Goal: Information Seeking & Learning: Learn about a topic

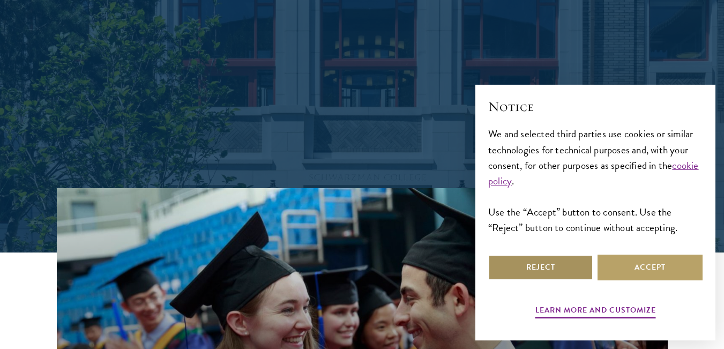
click at [585, 269] on button "Reject" at bounding box center [540, 268] width 105 height 26
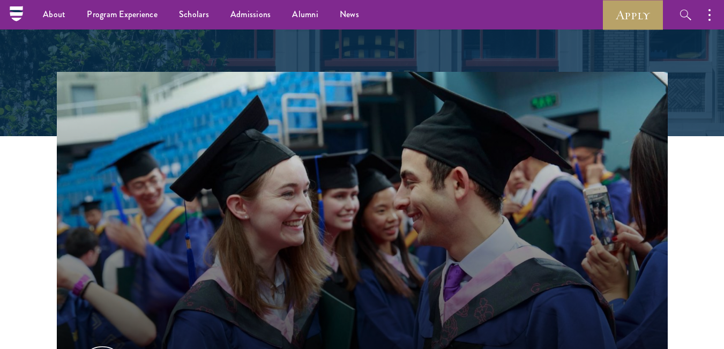
scroll to position [133, 0]
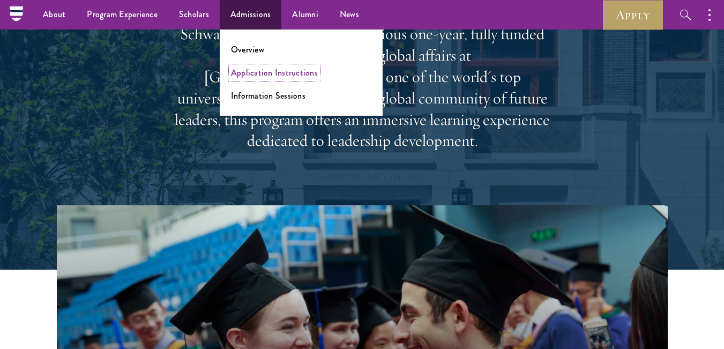
click at [273, 76] on link "Application Instructions" at bounding box center [274, 72] width 87 height 12
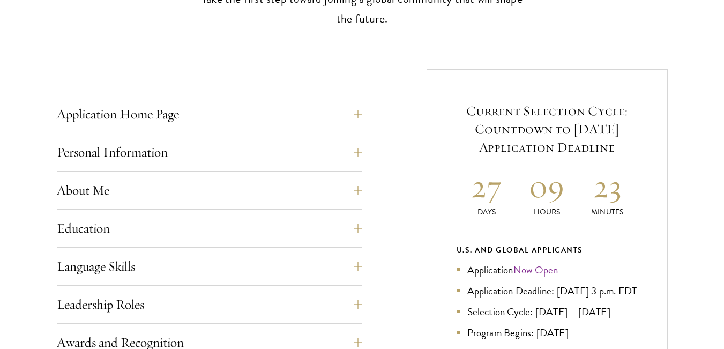
scroll to position [386, 0]
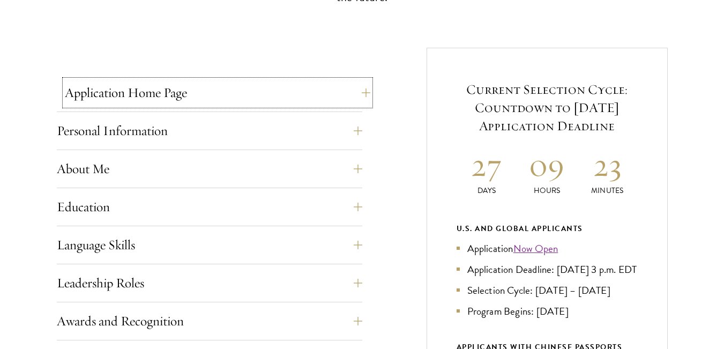
click at [355, 90] on button "Application Home Page" at bounding box center [217, 93] width 305 height 26
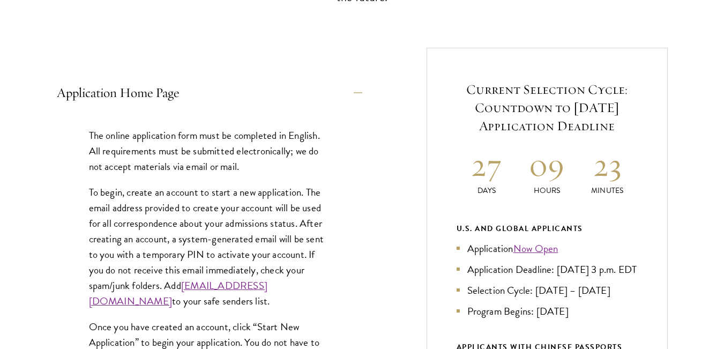
click at [252, 218] on p "To begin, create an account to start a new application. The email address provi…" at bounding box center [209, 246] width 241 height 125
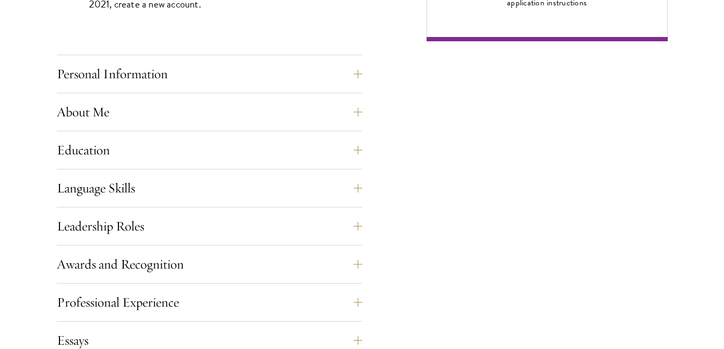
scroll to position [922, 0]
click at [352, 78] on button "Personal Information" at bounding box center [217, 74] width 305 height 26
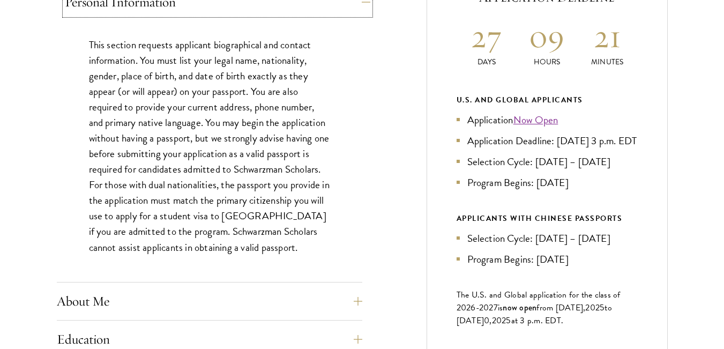
scroll to position [536, 0]
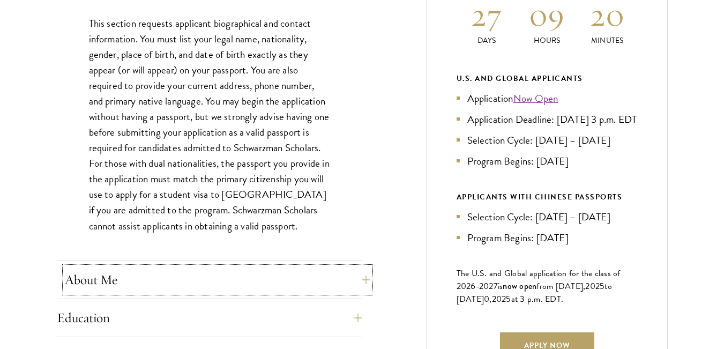
click at [352, 278] on button "About Me" at bounding box center [217, 280] width 305 height 26
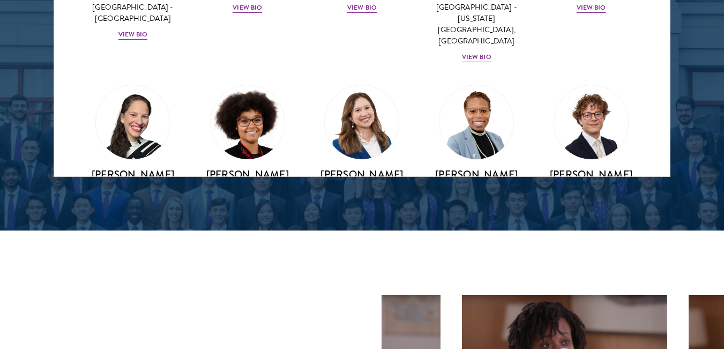
scroll to position [1286, 0]
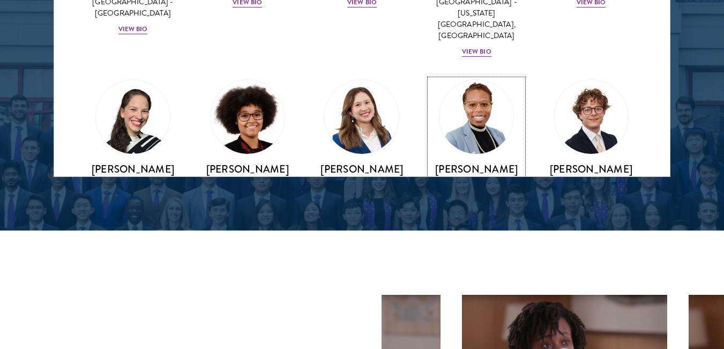
click at [472, 226] on div "View Bio" at bounding box center [476, 231] width 29 height 10
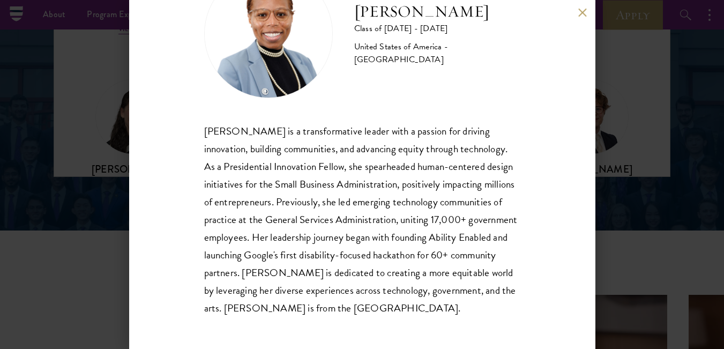
scroll to position [1542, 0]
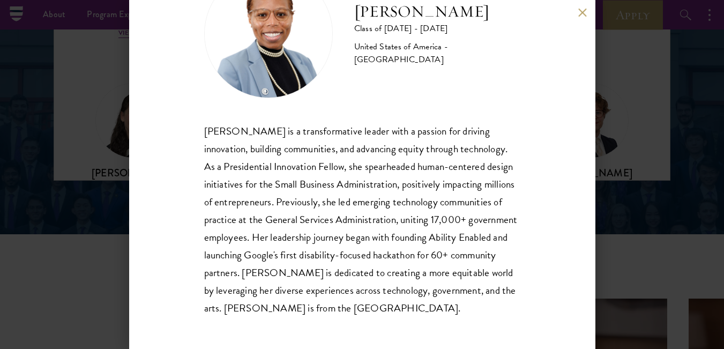
click at [680, 132] on div "[PERSON_NAME] Class of [DATE] - [DATE] [GEOGRAPHIC_DATA] - [GEOGRAPHIC_DATA] [P…" at bounding box center [362, 174] width 724 height 349
click at [582, 14] on div "About Overview Leadership Donors Program Experience Overview Curriculum Student…" at bounding box center [362, 281] width 724 height 3647
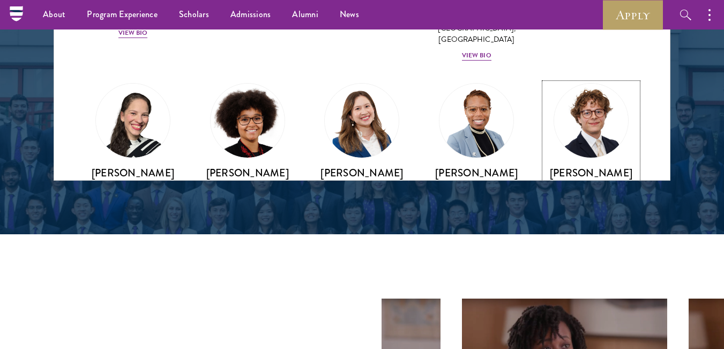
click at [581, 229] on div "View Bio" at bounding box center [591, 234] width 29 height 10
click at [581, 116] on div "About Overview Leadership Donors Program Experience Overview Curriculum Student…" at bounding box center [362, 281] width 724 height 3647
click at [605, 220] on div "About Overview Leadership Donors Program Experience Overview Curriculum Student…" at bounding box center [362, 281] width 724 height 3647
click at [665, 174] on div "About Overview Leadership Donors Program Experience Overview Curriculum Student…" at bounding box center [362, 281] width 724 height 3647
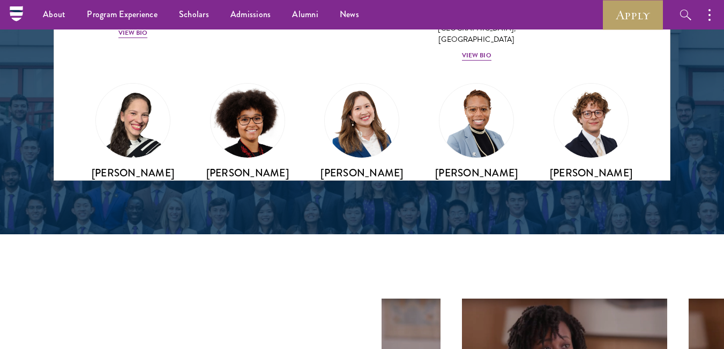
scroll to position [1459, 0]
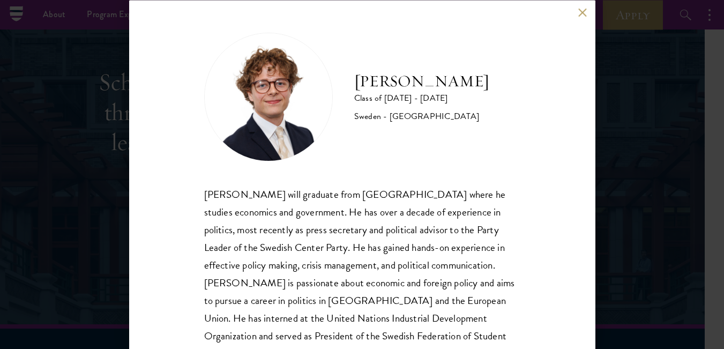
scroll to position [3127, 24]
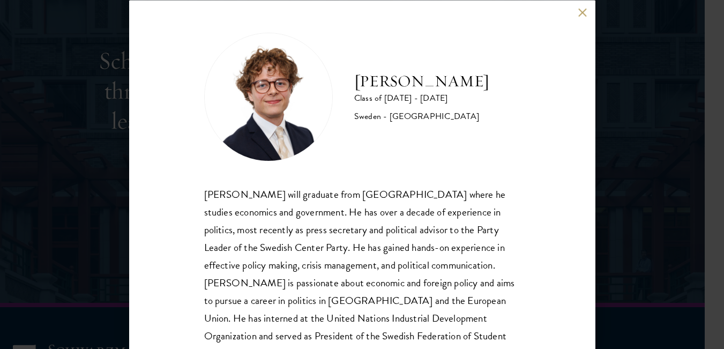
click at [279, 83] on img at bounding box center [268, 96] width 129 height 129
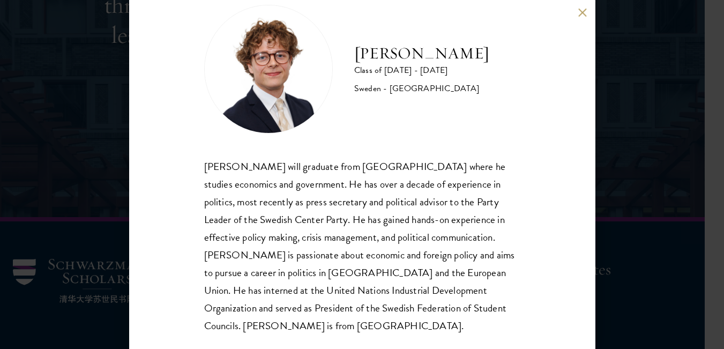
scroll to position [3209, 16]
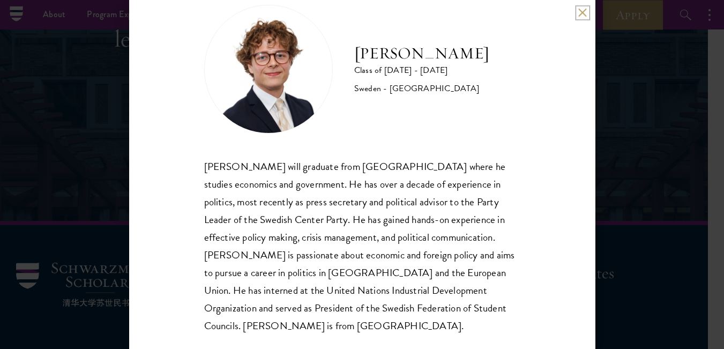
click at [580, 10] on button at bounding box center [582, 12] width 9 height 9
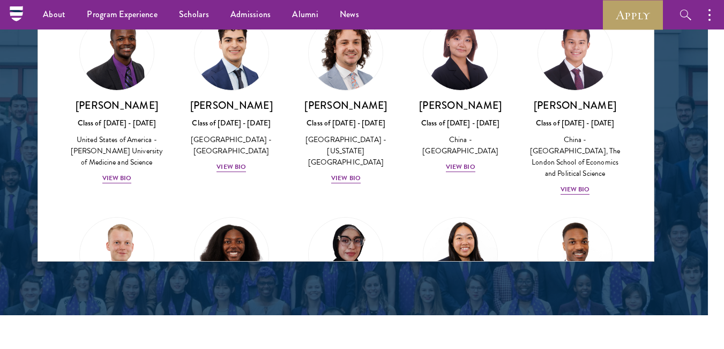
scroll to position [1887, 0]
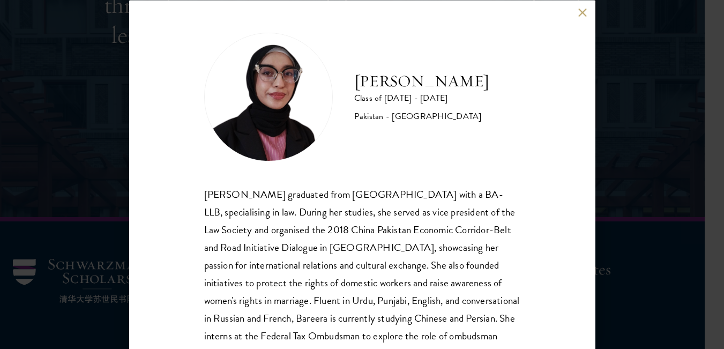
click at [356, 228] on div "Bareera Javed graduated from Bahria University with a BA-LLB, specialising in l…" at bounding box center [362, 282] width 316 height 195
click at [583, 12] on button at bounding box center [582, 12] width 9 height 9
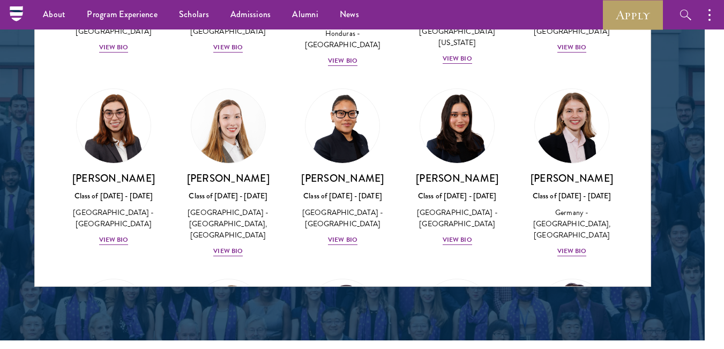
scroll to position [2485, 0]
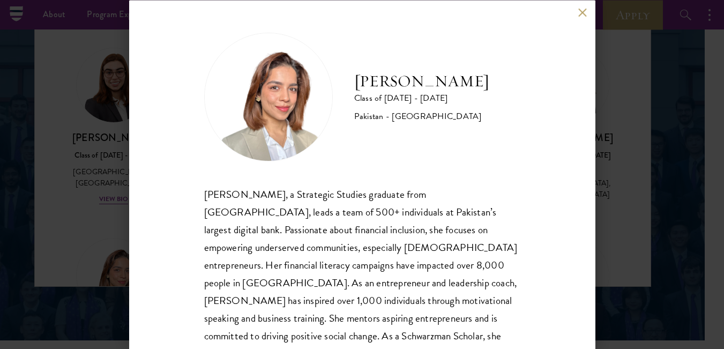
click at [450, 147] on div "Maha Latif Class of 2025 - 2026 Pakistan - National Defence University" at bounding box center [362, 96] width 316 height 129
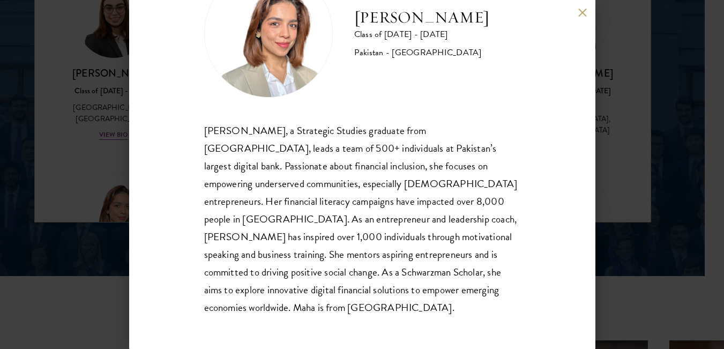
scroll to position [1522, 24]
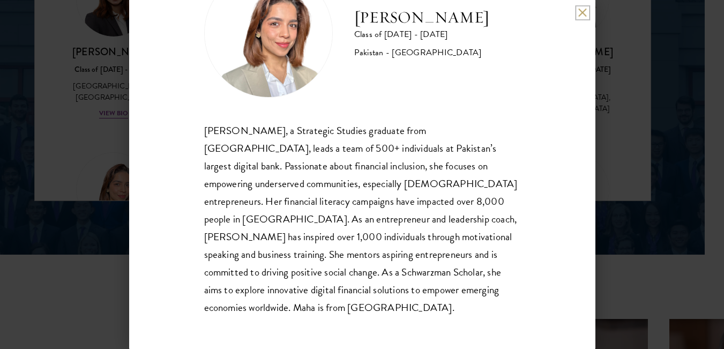
click at [585, 11] on button at bounding box center [582, 12] width 9 height 9
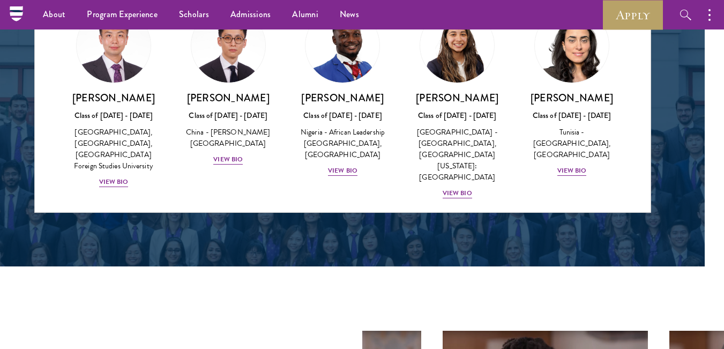
scroll to position [3235, 0]
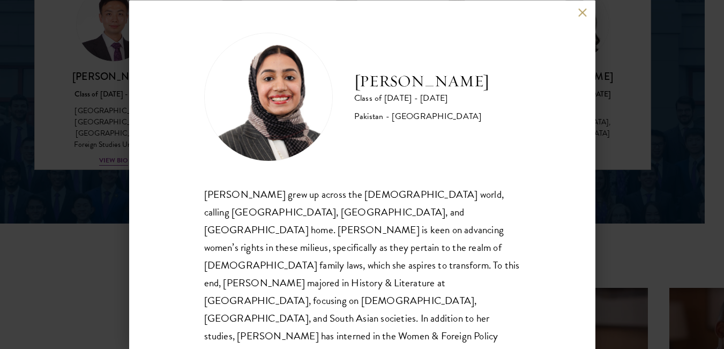
scroll to position [1638, 24]
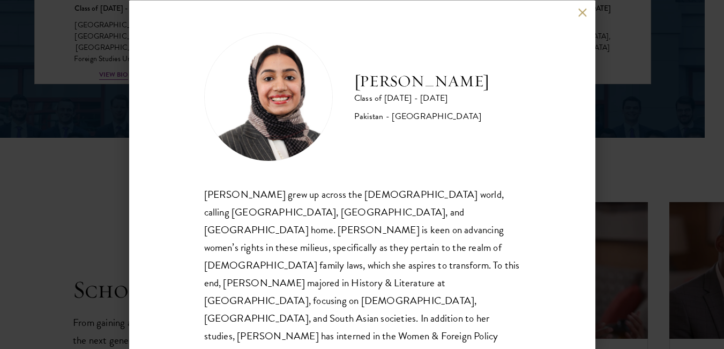
click at [501, 207] on div "Imaan Mirza grew up across the Muslim world, calling Pakistan, Egypt, and Saudi…" at bounding box center [362, 291] width 316 height 213
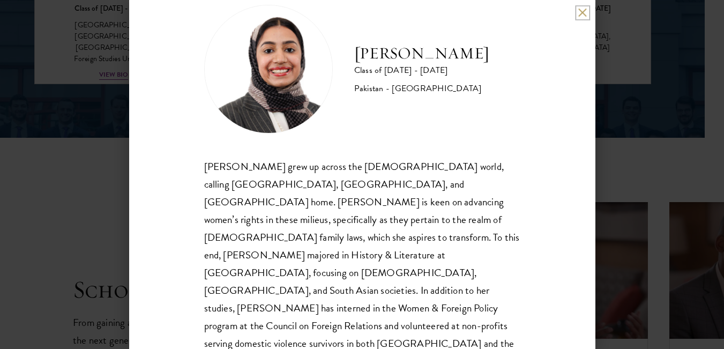
click at [582, 14] on button at bounding box center [582, 12] width 9 height 9
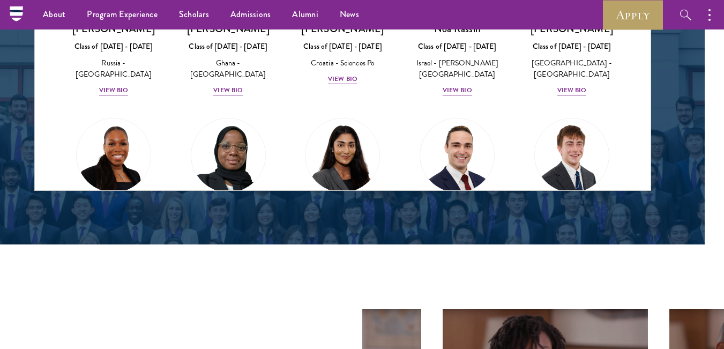
scroll to position [4135, 0]
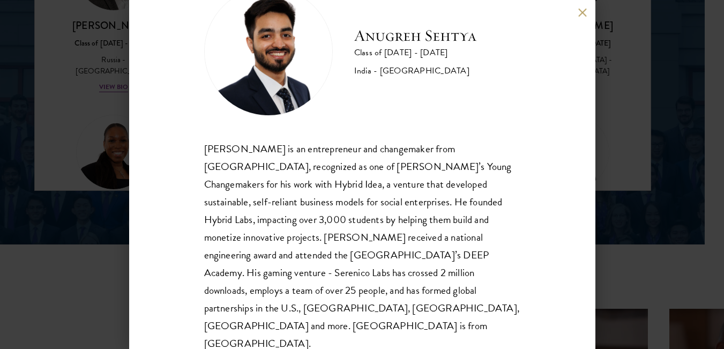
scroll to position [1553, 24]
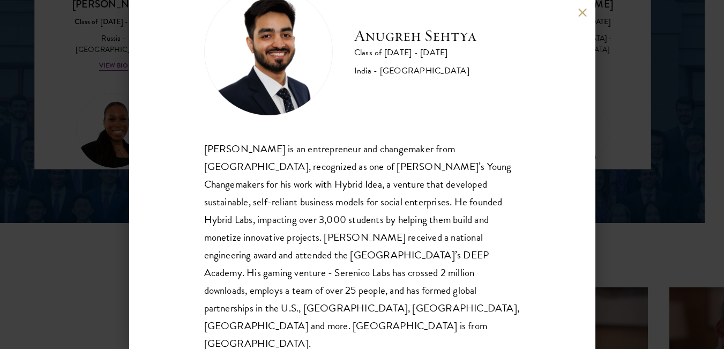
click at [635, 85] on div "Anugreh Sehtya Class of 2025 - 2026 India - SRM University Anugreh Sehtya is an…" at bounding box center [362, 174] width 724 height 349
click at [585, 19] on div "Anugreh Sehtya Class of 2025 - 2026 India - SRM University Anugreh Sehtya is an…" at bounding box center [362, 174] width 466 height 349
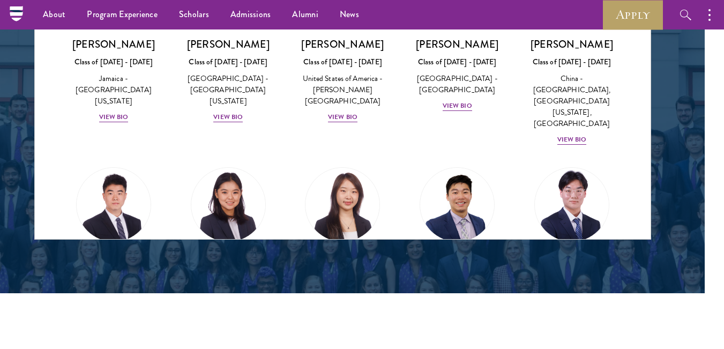
scroll to position [1504, 24]
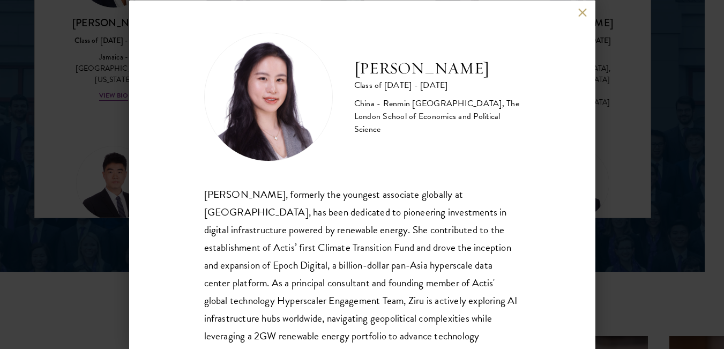
click at [584, 16] on button at bounding box center [582, 12] width 9 height 9
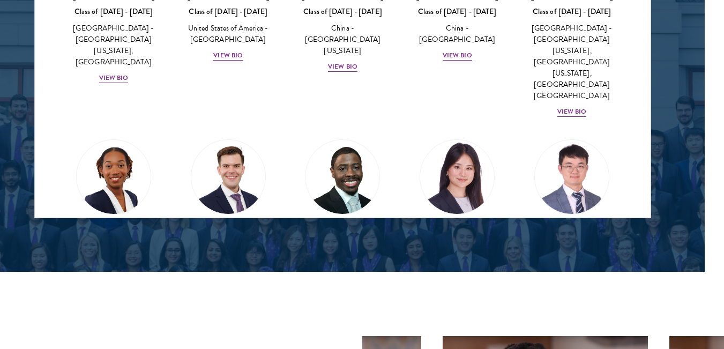
scroll to position [5183, 0]
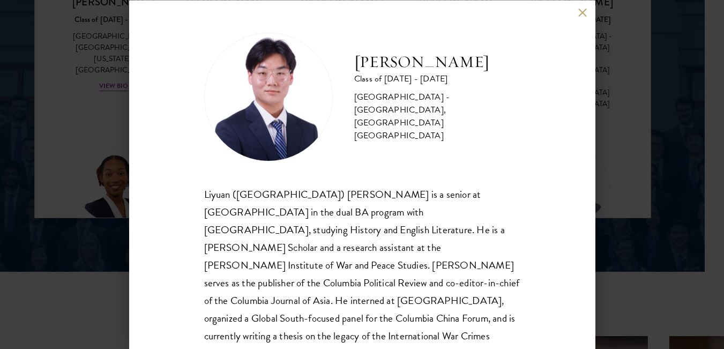
click at [580, 17] on button at bounding box center [582, 12] width 9 height 9
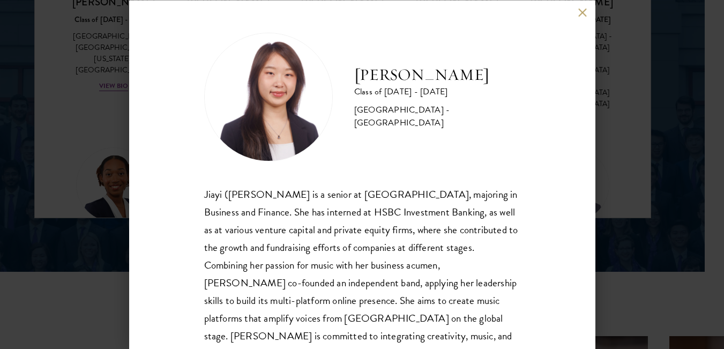
click at [583, 8] on div "Dora Zhang Class of 2025 - 2026 China - Peking University Jiayi (Dora) Zhang is…" at bounding box center [362, 174] width 466 height 349
click at [583, 13] on button at bounding box center [582, 12] width 9 height 9
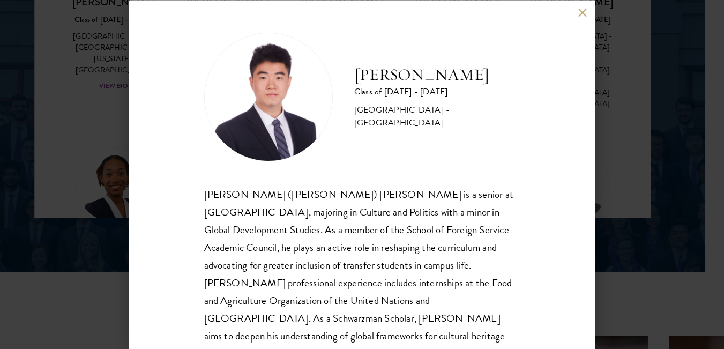
click at [582, 12] on button at bounding box center [582, 12] width 9 height 9
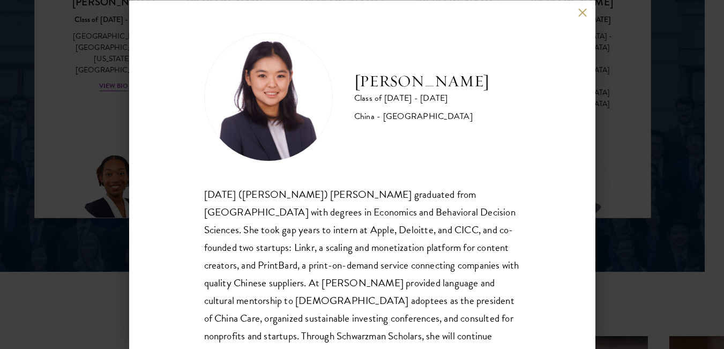
click at [580, 14] on button at bounding box center [582, 12] width 9 height 9
